Goal: Task Accomplishment & Management: Manage account settings

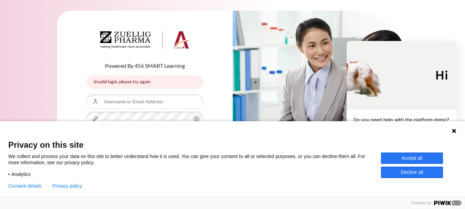
click at [454, 131] on icon at bounding box center [454, 131] width 4 height 4
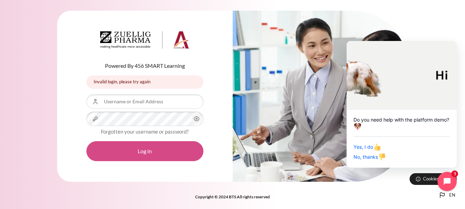
click at [170, 151] on button "Log in" at bounding box center [144, 151] width 117 height 20
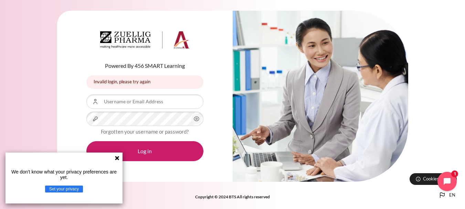
click at [119, 160] on icon at bounding box center [117, 158] width 4 height 4
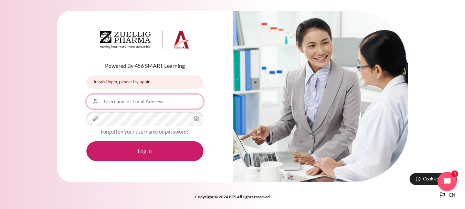
click at [144, 100] on input "Username or Email Address" at bounding box center [144, 101] width 117 height 14
type input "trangvt1075@gmail.com"
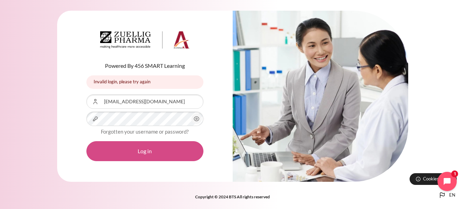
click at [152, 155] on button "Log in" at bounding box center [144, 151] width 117 height 20
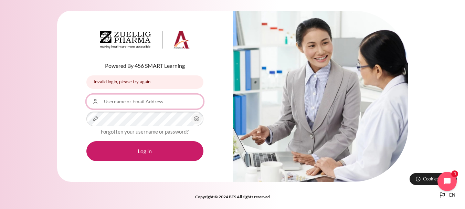
click at [160, 104] on input "Username or Email Address" at bounding box center [144, 101] width 117 height 14
click at [56, 125] on div "Powered By 456 SMART Learning Invalid login, please try again Invalid login, pl…" at bounding box center [232, 100] width 465 height 200
click at [150, 102] on input "Username or Email Address" at bounding box center [144, 101] width 117 height 14
type input "trangvt1075@gmail.com"
click at [199, 120] on icon "Content" at bounding box center [196, 119] width 5 height 4
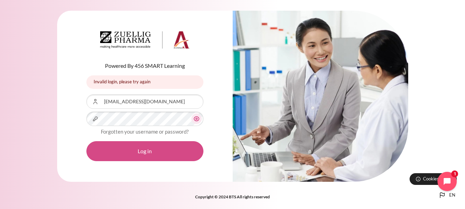
click at [158, 150] on button "Log in" at bounding box center [144, 151] width 117 height 20
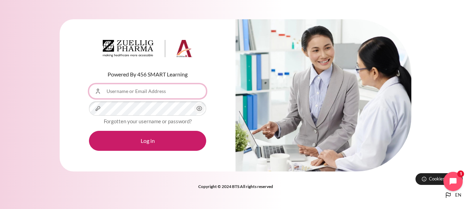
click at [160, 93] on input "Username or Email Address" at bounding box center [147, 91] width 117 height 14
click at [164, 93] on input "Username or Email Address" at bounding box center [147, 91] width 117 height 14
type input "[EMAIL_ADDRESS][DOMAIN_NAME]"
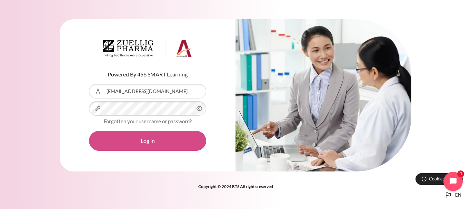
click at [154, 143] on button "Log in" at bounding box center [147, 141] width 117 height 20
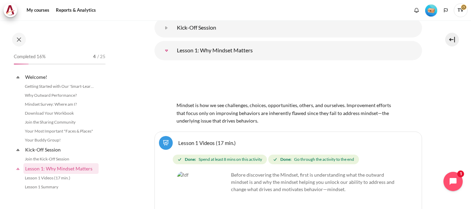
scroll to position [84, 0]
